Goal: Information Seeking & Learning: Learn about a topic

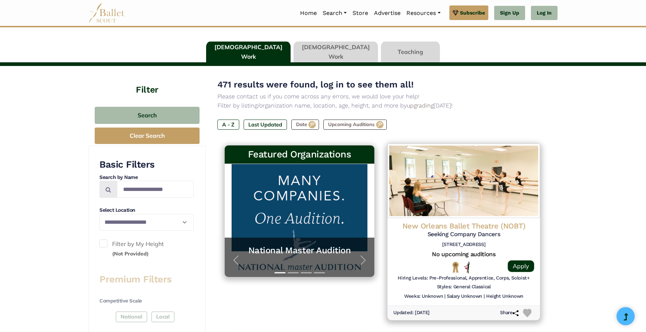
scroll to position [111, 0]
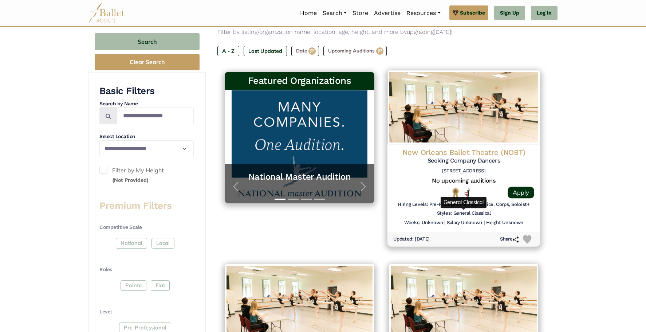
drag, startPoint x: 473, startPoint y: 202, endPoint x: 478, endPoint y: 211, distance: 10.1
click at [478, 211] on div "[GEOGRAPHIC_DATA] (NOBT) Seeking Company Dancers [STREET_ADDRESS] No upcoming a…" at bounding box center [464, 188] width 153 height 87
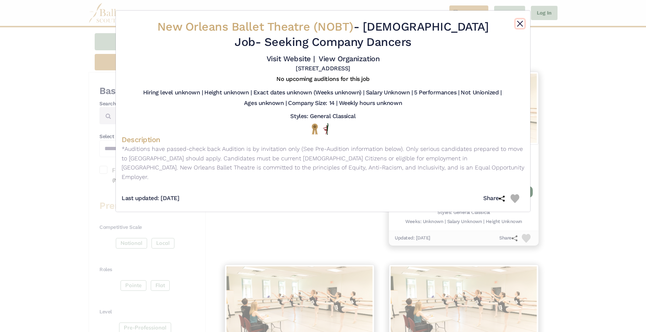
click at [521, 21] on button "Close" at bounding box center [520, 23] width 9 height 9
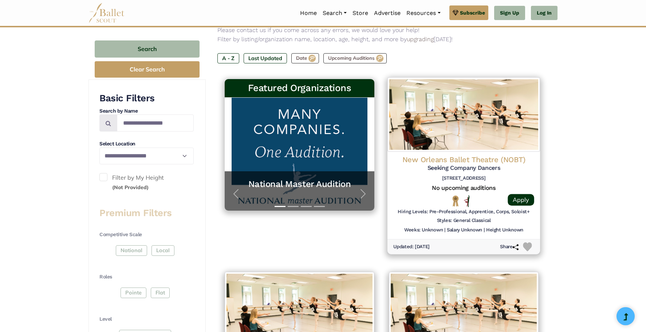
scroll to position [0, 0]
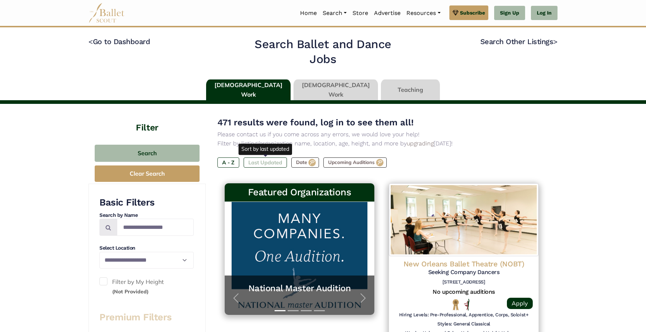
click at [266, 163] on label "Last Updated" at bounding box center [265, 162] width 43 height 10
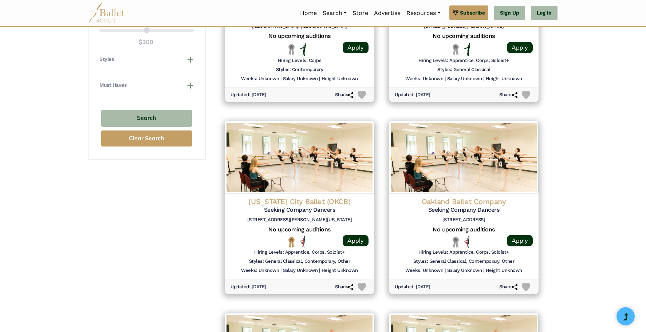
scroll to position [669, 0]
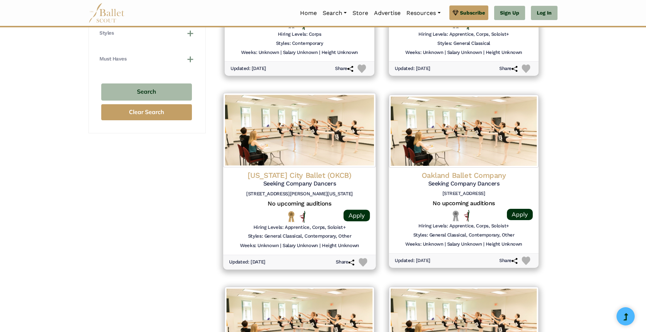
click at [292, 175] on h4 "Oklahoma City Ballet (OKCB)" at bounding box center [299, 175] width 141 height 10
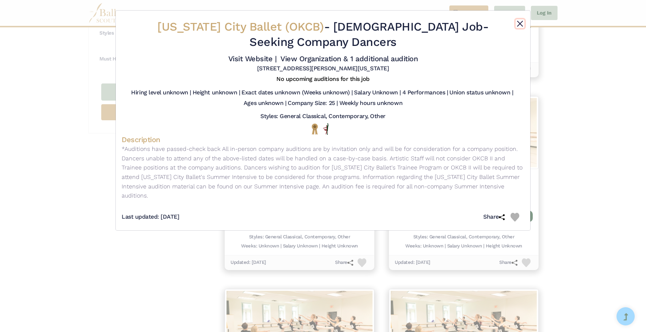
click at [518, 22] on button "Close" at bounding box center [520, 23] width 9 height 9
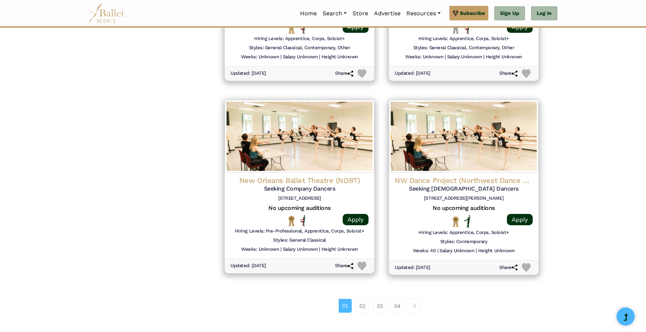
scroll to position [929, 0]
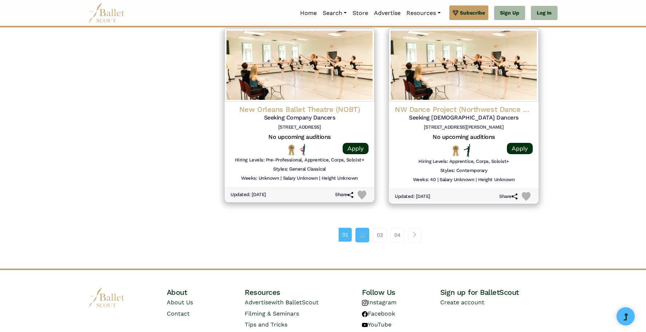
click at [364, 237] on link "02" at bounding box center [363, 235] width 14 height 15
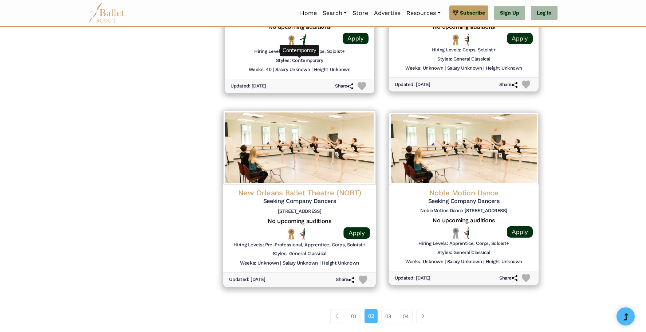
scroll to position [855, 0]
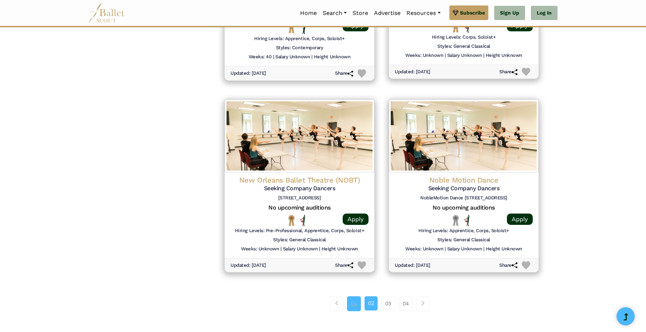
click at [350, 301] on link "01" at bounding box center [354, 303] width 14 height 15
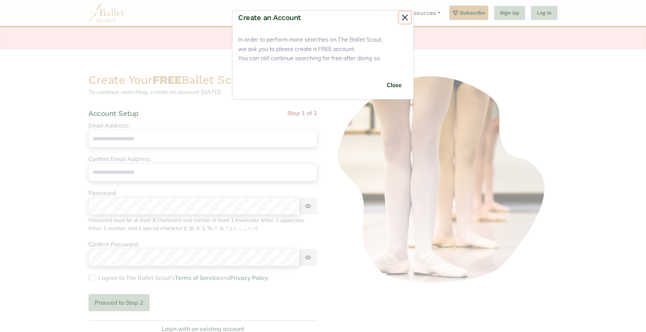
click at [403, 15] on button "Close" at bounding box center [405, 18] width 12 height 12
